Goal: Task Accomplishment & Management: Manage account settings

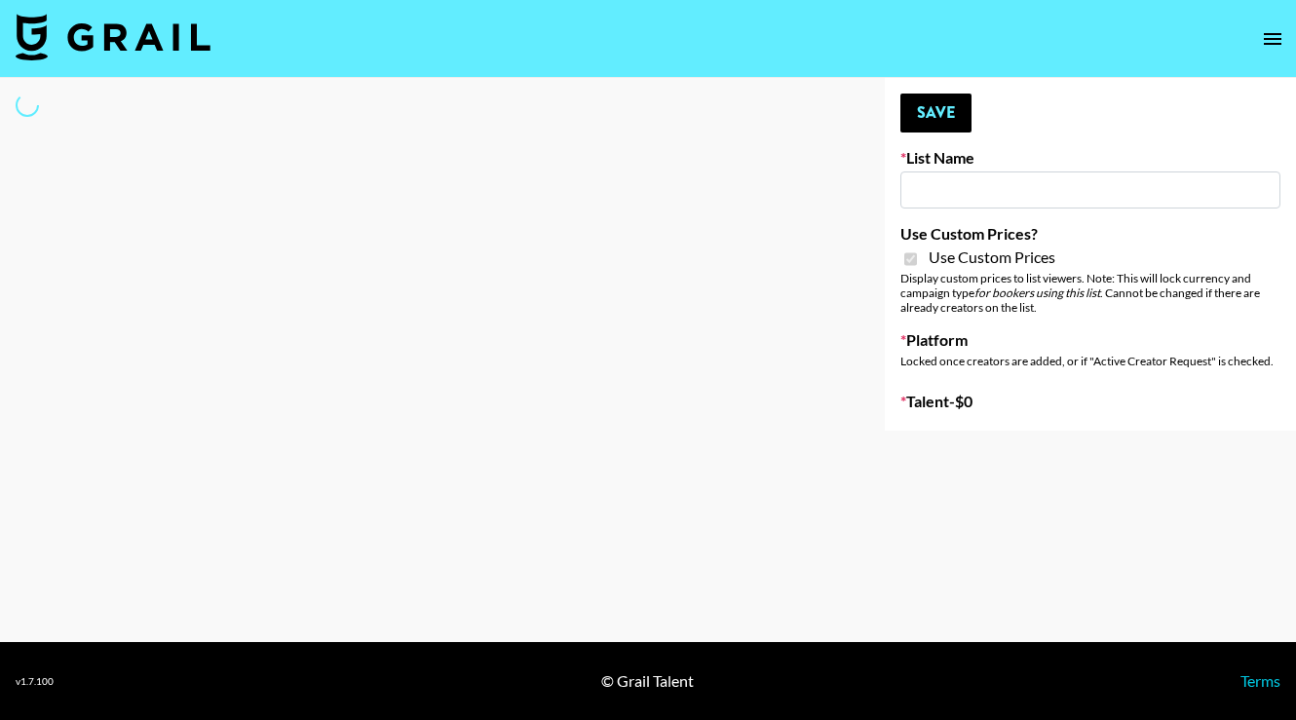
type input "Yoga/Wellness & Mindfulness Creators for [DEMOGRAPHIC_DATA]"
checkbox input "true"
select select "Brand"
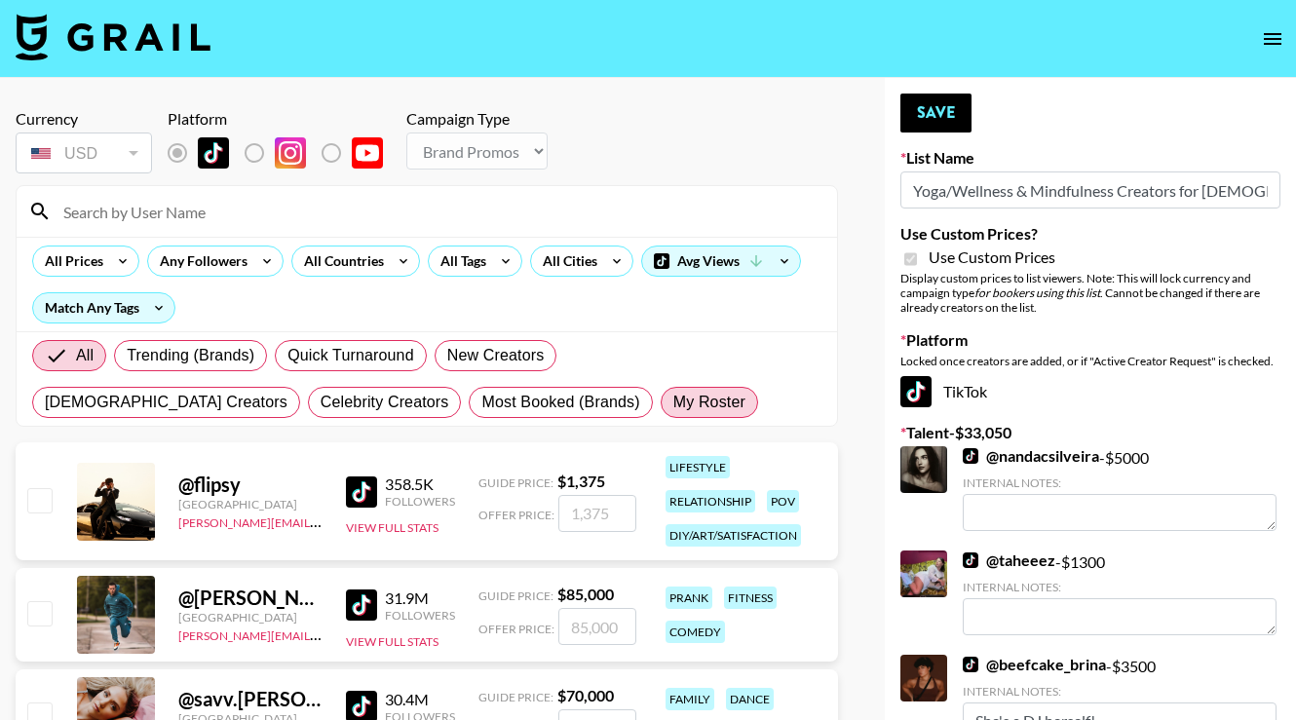
click at [661, 417] on label "My Roster" at bounding box center [709, 402] width 97 height 31
click at [674, 403] on input "My Roster" at bounding box center [674, 403] width 0 height 0
radio input "true"
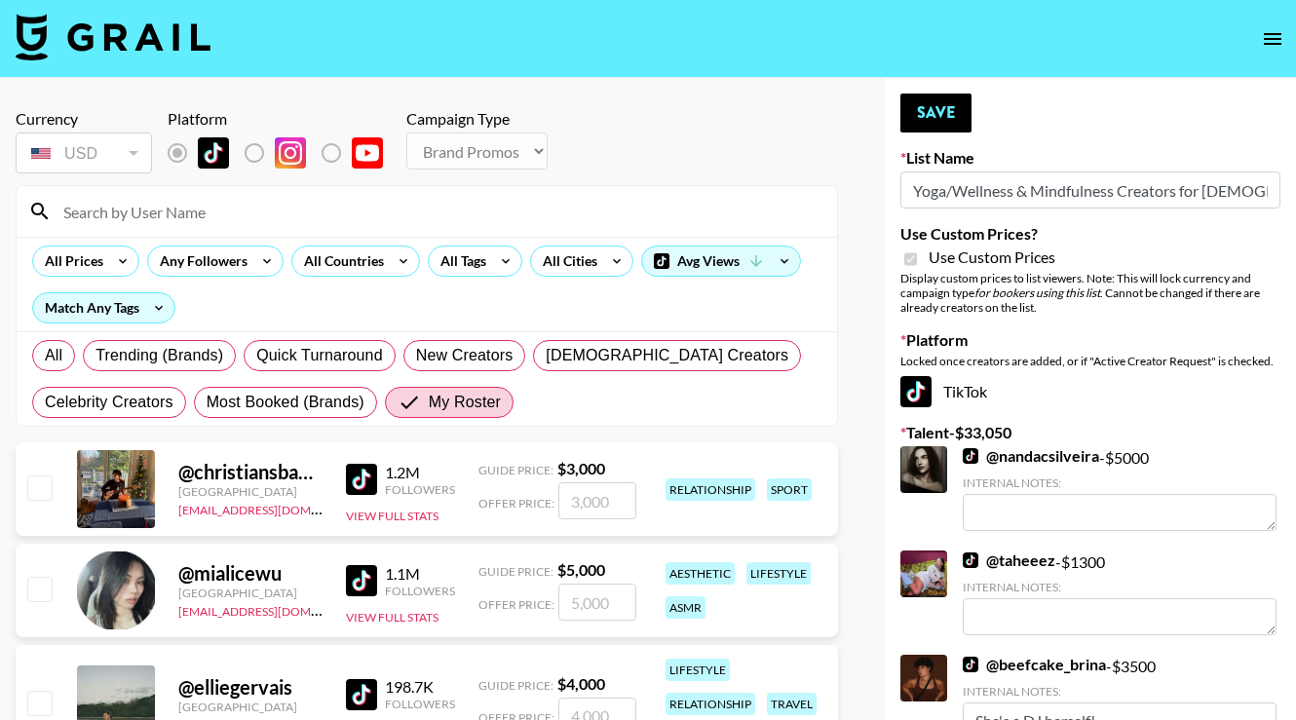
click at [46, 595] on input "checkbox" at bounding box center [38, 588] width 23 height 23
checkbox input "true"
type input "5000"
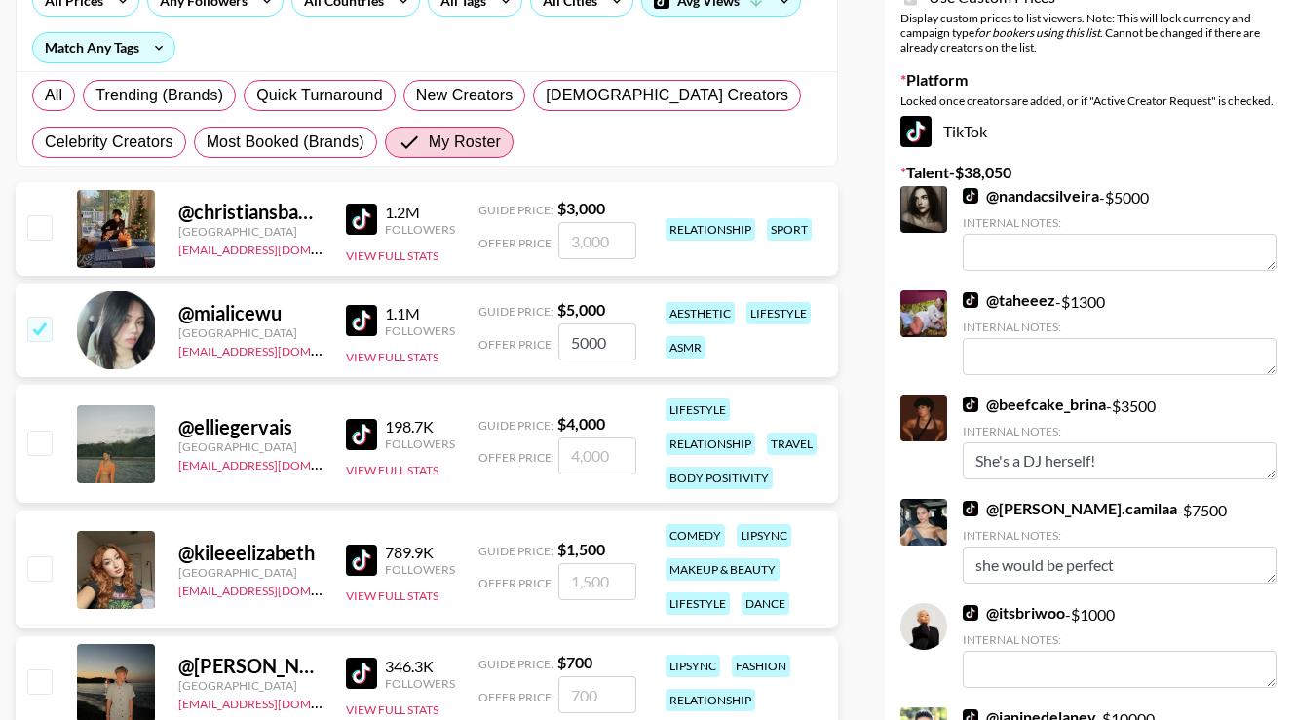
scroll to position [274, 0]
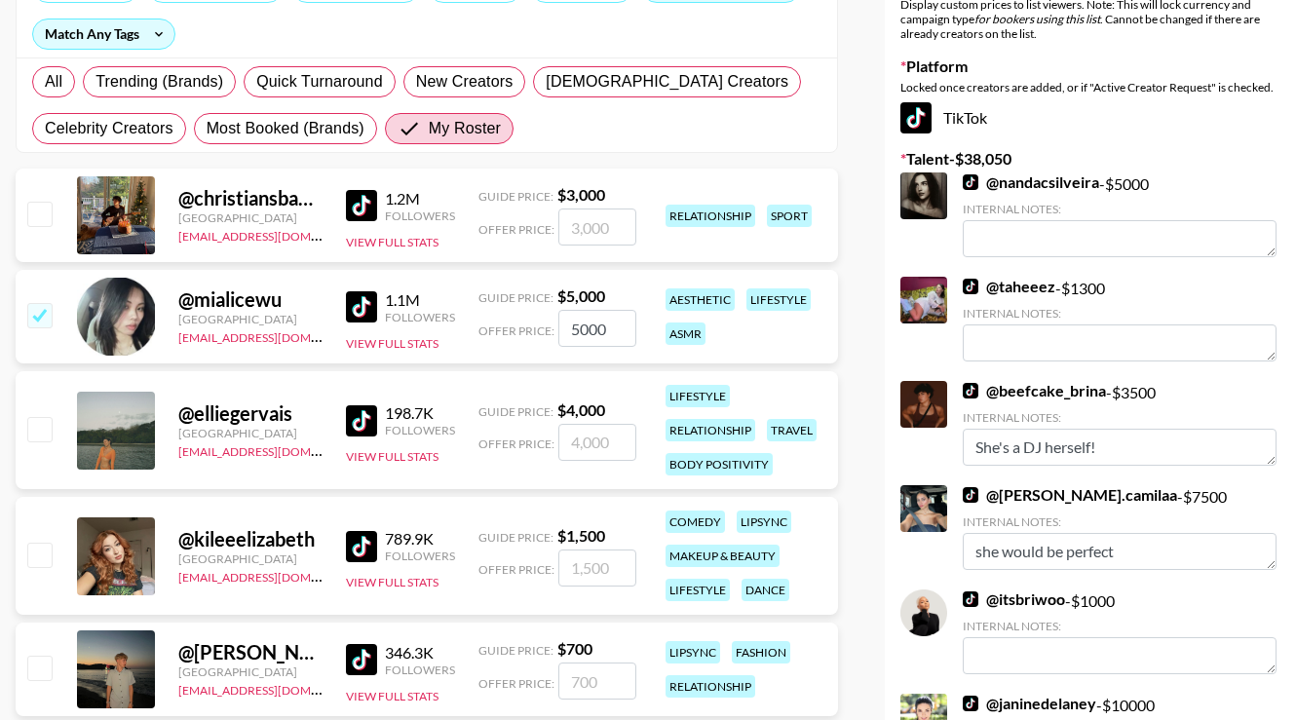
click at [46, 439] on input "checkbox" at bounding box center [38, 428] width 23 height 23
checkbox input "true"
type input "4000"
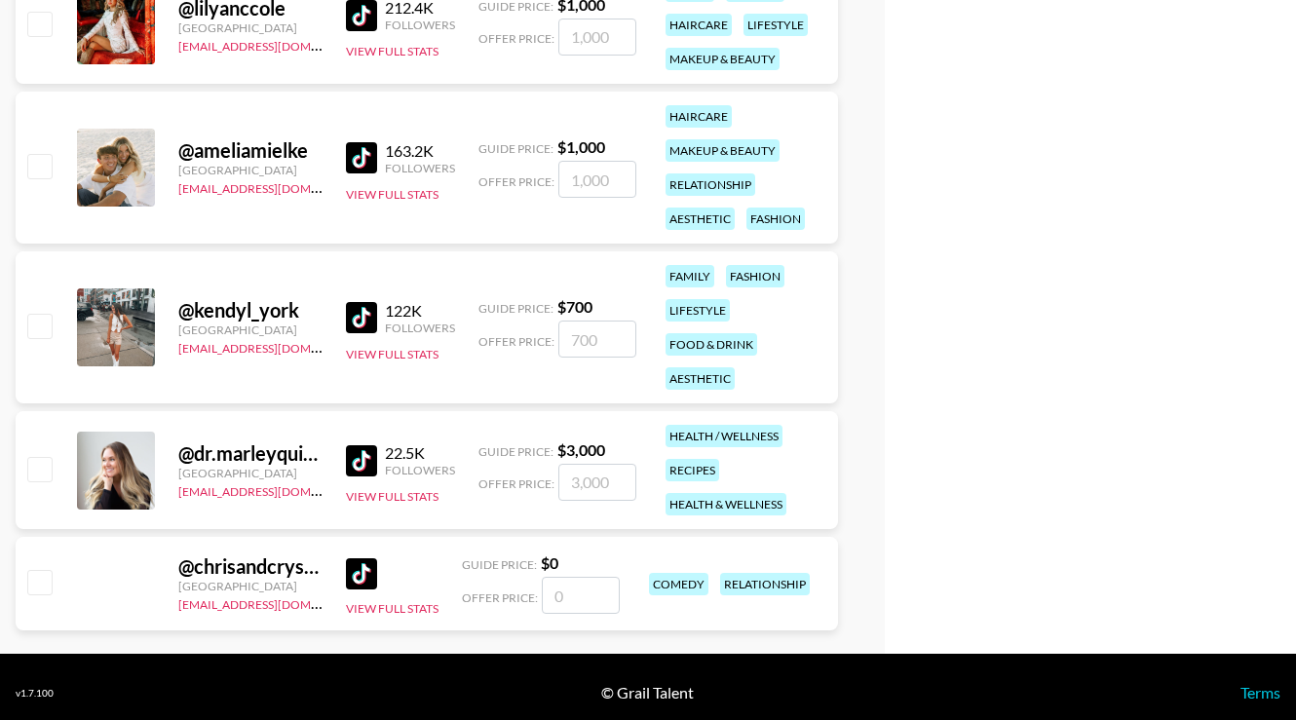
scroll to position [1479, 0]
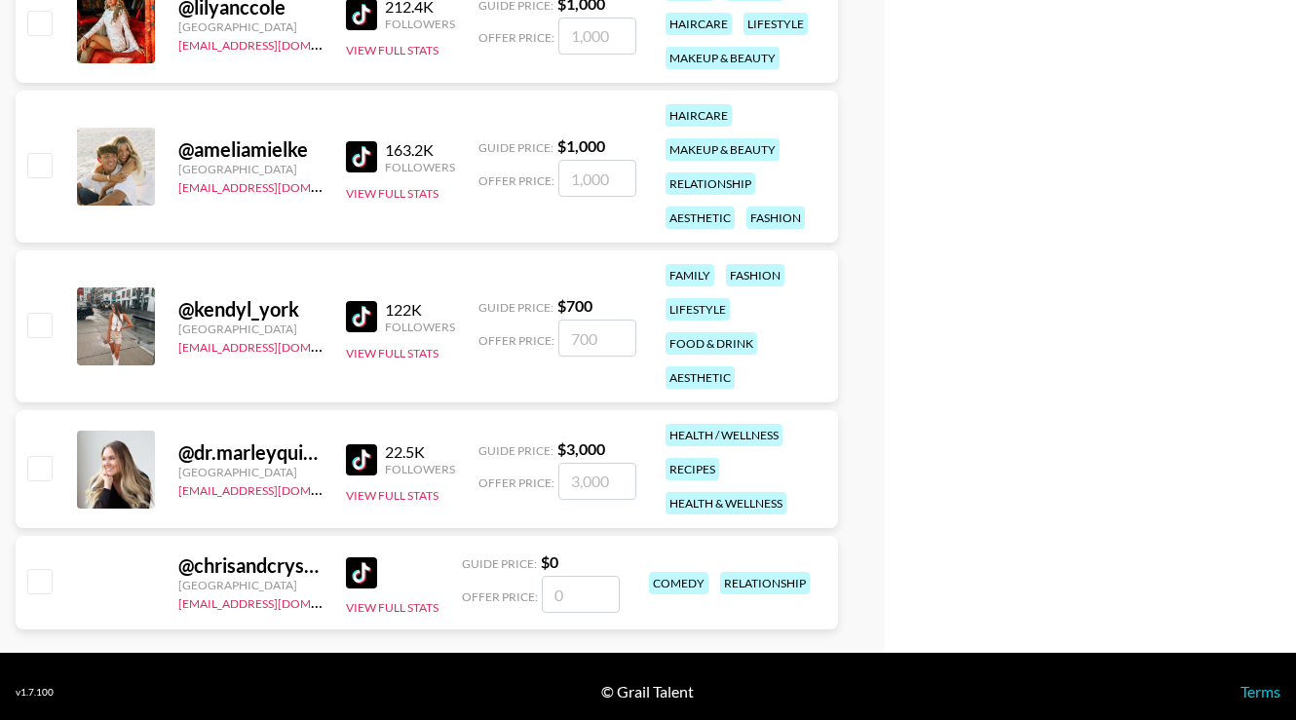
click at [38, 472] on input "checkbox" at bounding box center [38, 467] width 23 height 23
checkbox input "true"
type input "3000"
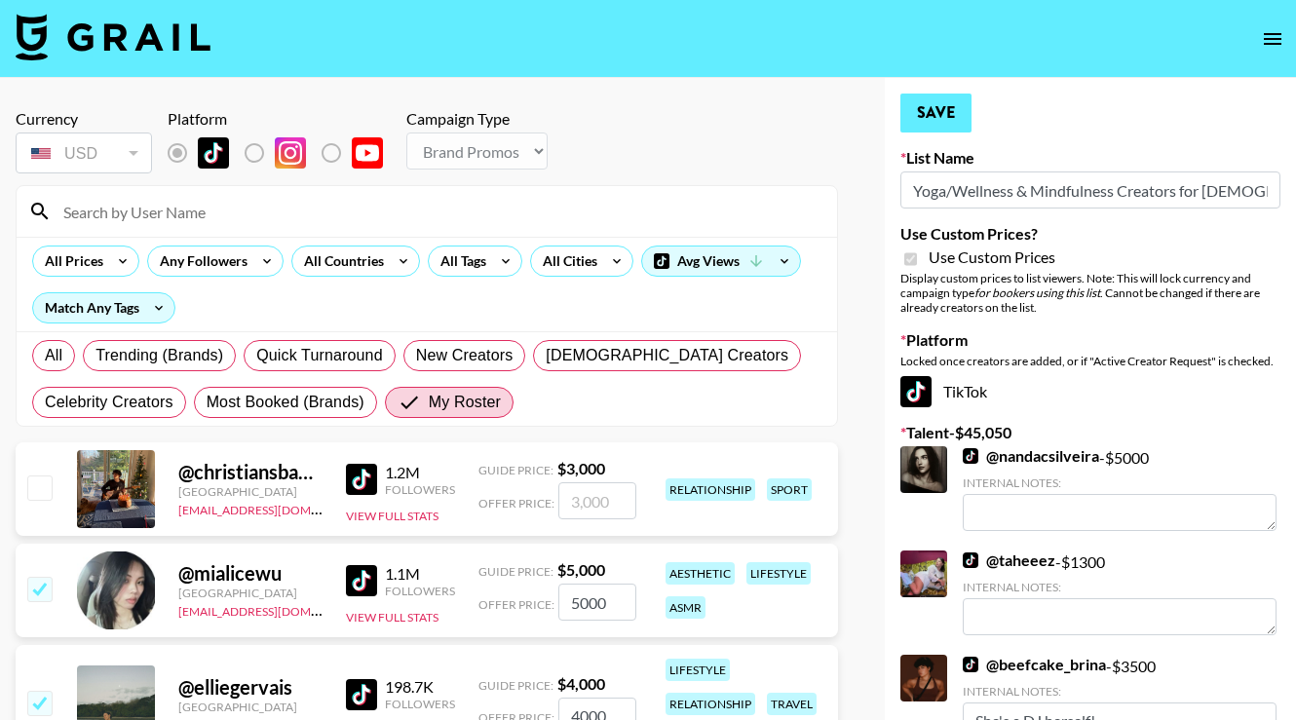
scroll to position [0, 0]
click at [954, 109] on button "Save" at bounding box center [936, 113] width 71 height 39
